Goal: Task Accomplishment & Management: Complete application form

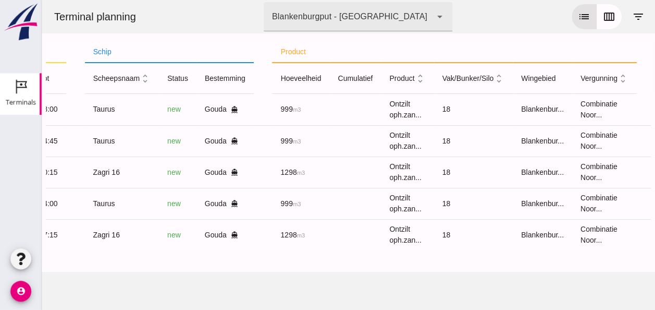
scroll to position [0, 264]
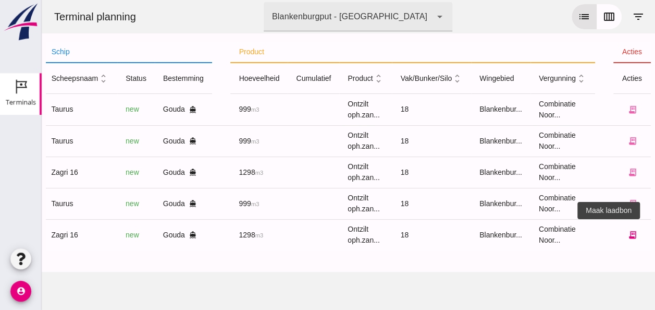
click at [627, 234] on icon "receipt_long" at bounding box center [631, 234] width 9 height 9
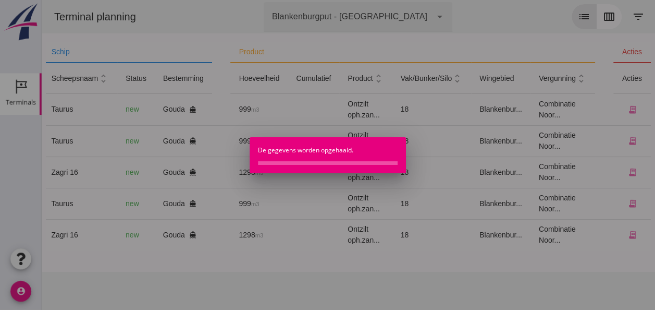
click at [496, 270] on div at bounding box center [327, 155] width 655 height 310
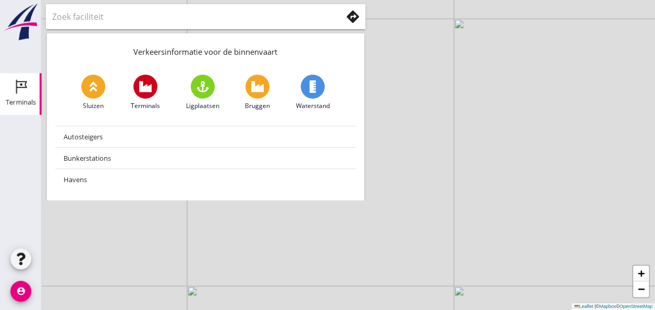
click at [16, 101] on div "Terminals" at bounding box center [21, 101] width 30 height 7
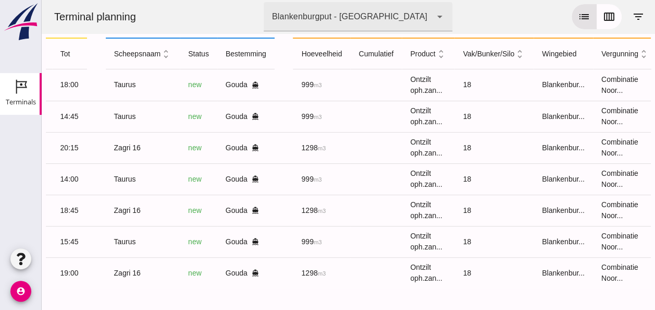
scroll to position [0, 264]
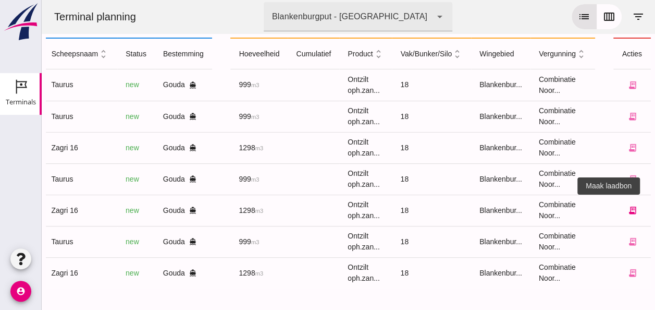
click at [627, 205] on icon "receipt_long" at bounding box center [631, 209] width 9 height 9
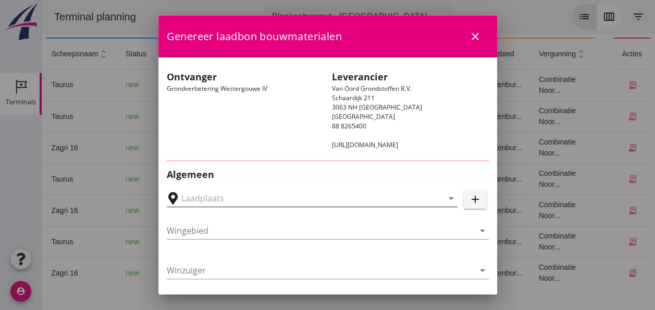
type input "Loswal Fa. J. Bos&Zonen, [GEOGRAPHIC_DATA]"
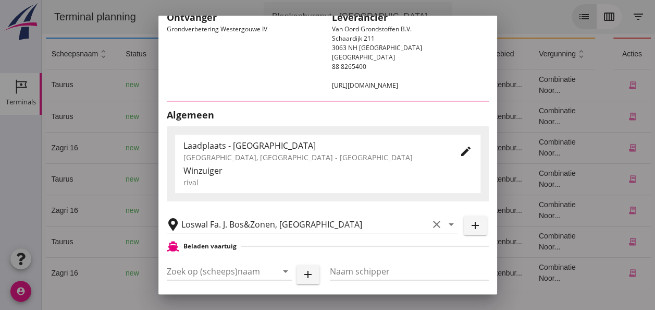
type input "Zagri 16"
type input "[PERSON_NAME]"
type input "1298"
type input "Ontzilt oph.zand [75] (6120)"
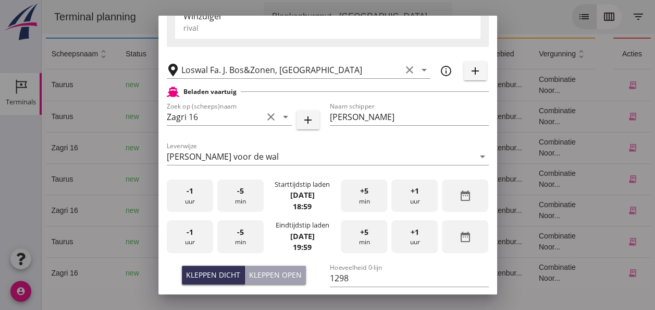
scroll to position [208, 0]
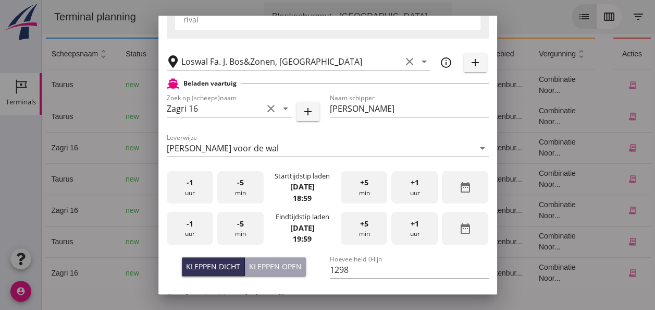
click at [191, 189] on div "-1 uur" at bounding box center [190, 187] width 46 height 33
click at [242, 196] on div "-5 min" at bounding box center [240, 187] width 46 height 33
click at [192, 238] on div "-1 uur" at bounding box center [190, 228] width 46 height 33
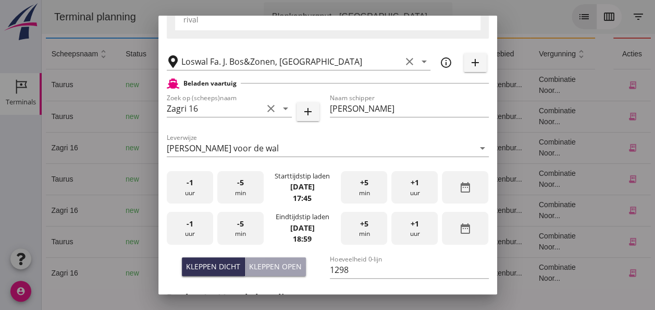
click at [249, 232] on div "-5 min" at bounding box center [240, 228] width 46 height 33
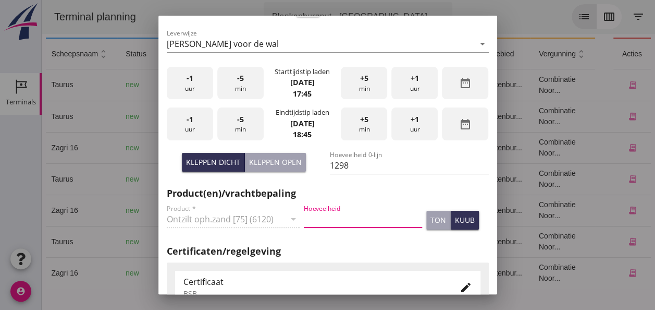
click at [340, 215] on input "Hoeveelheid" at bounding box center [363, 219] width 118 height 17
type input "1298"
click at [459, 221] on div "kuub" at bounding box center [465, 219] width 20 height 11
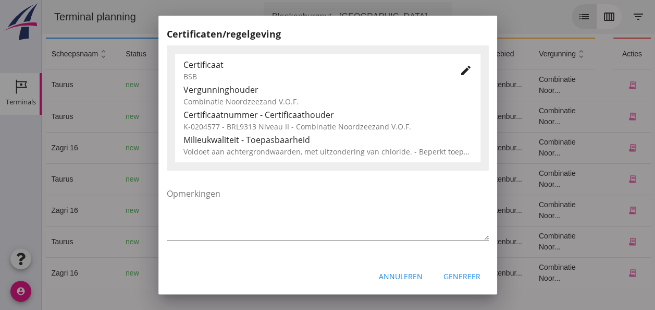
scroll to position [531, 0]
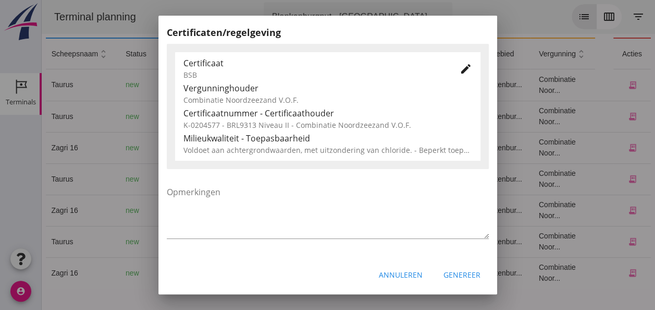
click at [459, 277] on div "Genereer" at bounding box center [461, 274] width 37 height 11
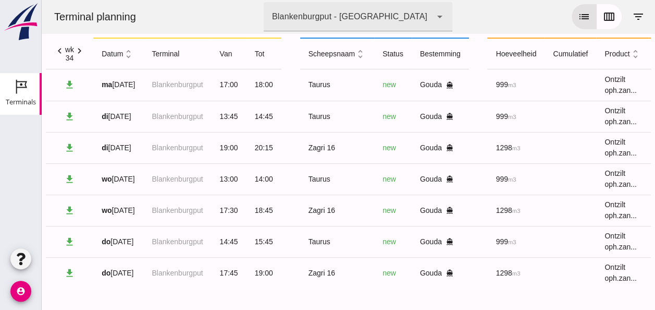
scroll to position [0, 0]
